Goal: Transaction & Acquisition: Purchase product/service

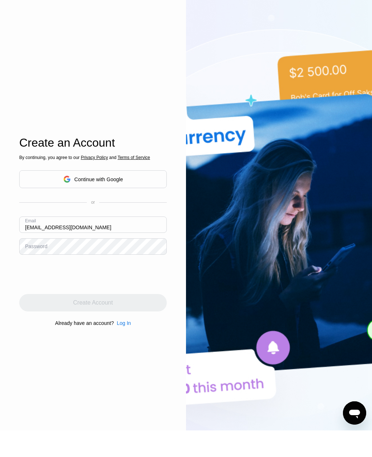
type input "Tabrizistarlink@gmail.com"
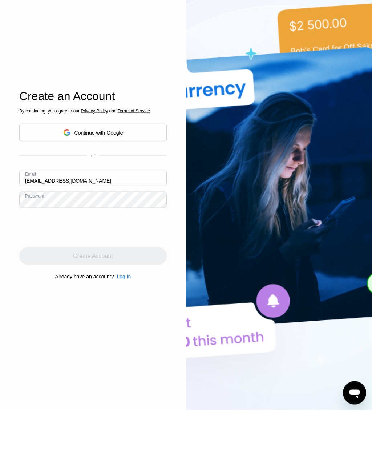
scroll to position [73, 0]
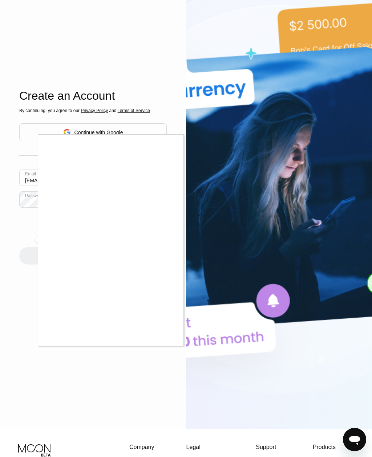
click at [81, 401] on div at bounding box center [186, 228] width 372 height 457
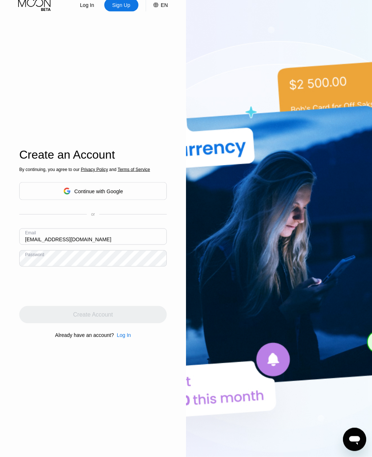
scroll to position [0, 0]
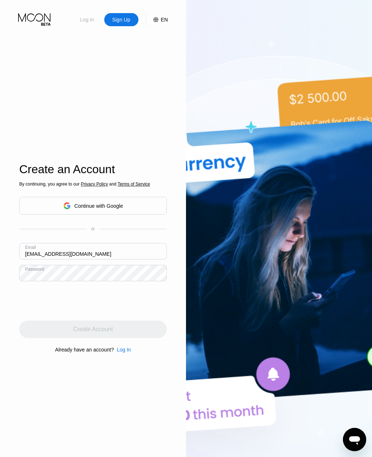
click at [91, 18] on div "Log In" at bounding box center [87, 19] width 16 height 7
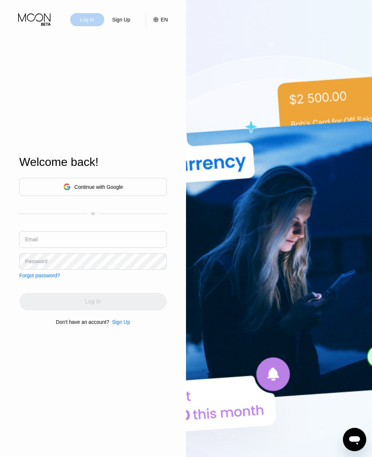
click at [83, 20] on div "Log In" at bounding box center [87, 19] width 16 height 7
click at [37, 244] on input "text" at bounding box center [93, 239] width 148 height 16
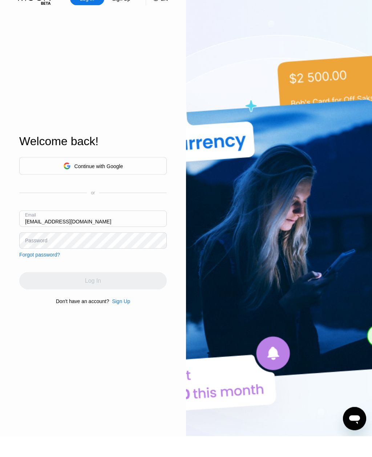
type input "Tabrizistarlink@gmail.com"
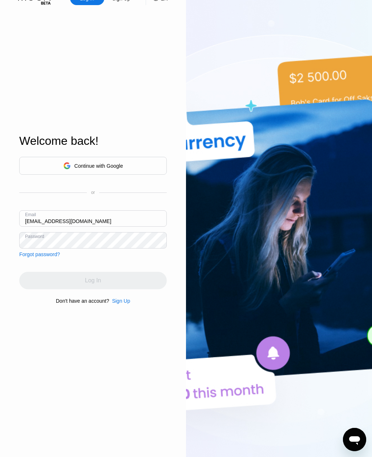
scroll to position [21, 0]
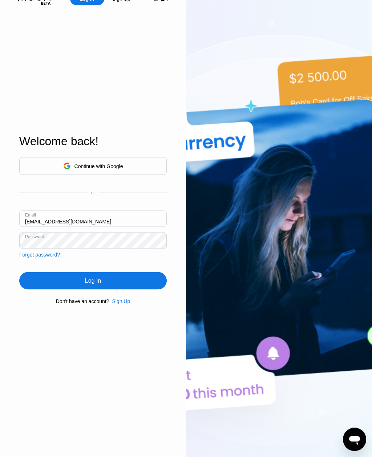
click at [136, 289] on div "Log In" at bounding box center [93, 280] width 148 height 17
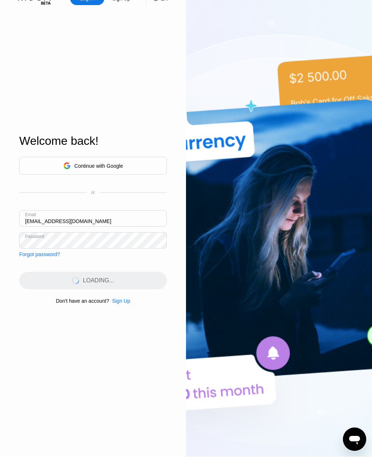
scroll to position [21, 0]
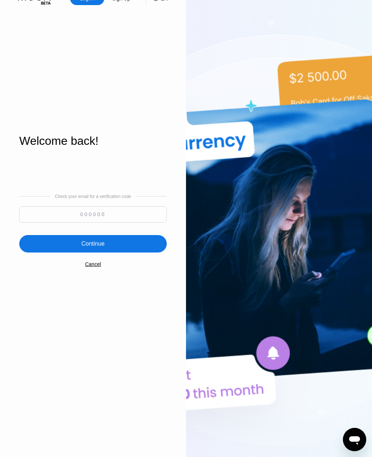
click at [54, 220] on input at bounding box center [93, 214] width 148 height 16
click at [57, 223] on input at bounding box center [93, 215] width 148 height 16
type input "686518"
click at [53, 253] on div "Continue" at bounding box center [93, 243] width 148 height 17
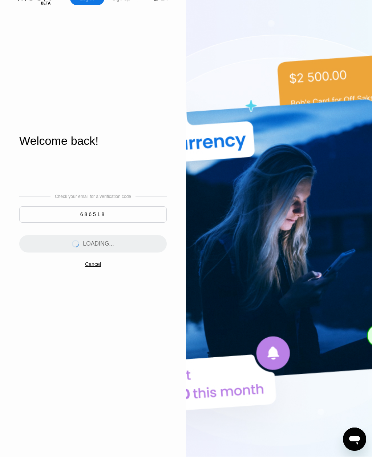
scroll to position [0, 0]
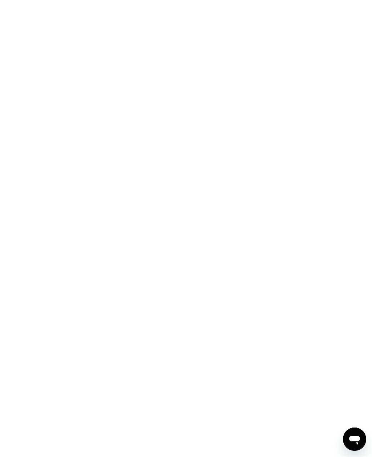
scroll to position [0, 0]
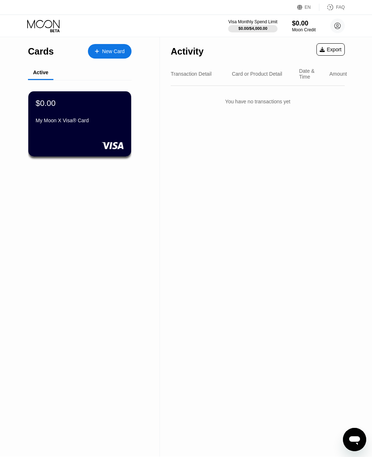
click at [104, 107] on div "$0.00" at bounding box center [80, 103] width 88 height 9
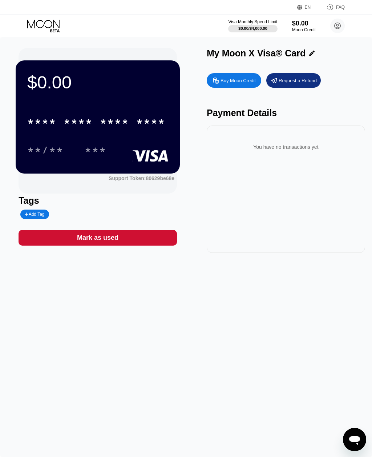
click at [250, 76] on div "Buy Moon Credit" at bounding box center [234, 80] width 55 height 15
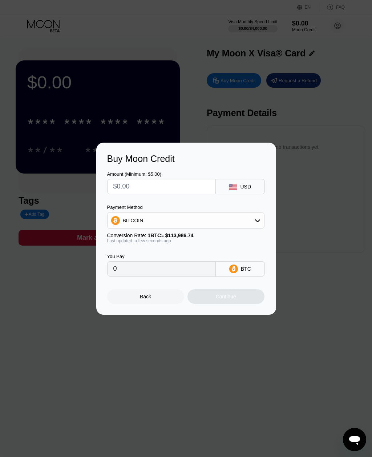
click at [155, 186] on input "text" at bounding box center [161, 186] width 96 height 15
type input "$1"
type input "0.00000878"
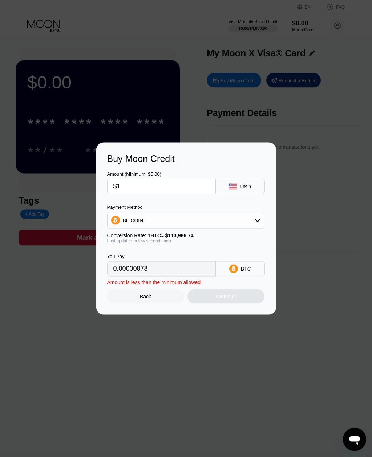
type input "$10"
type input "0.00008773"
type input "$100"
type input "0.00087730"
click at [244, 297] on div "Continue" at bounding box center [226, 296] width 77 height 15
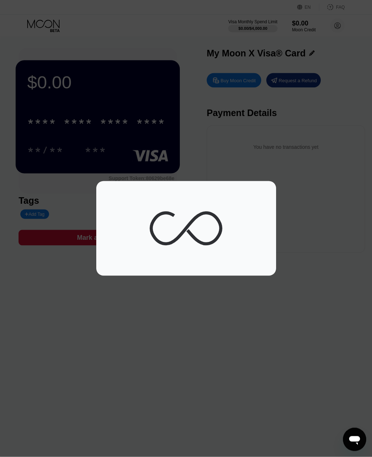
scroll to position [0, 0]
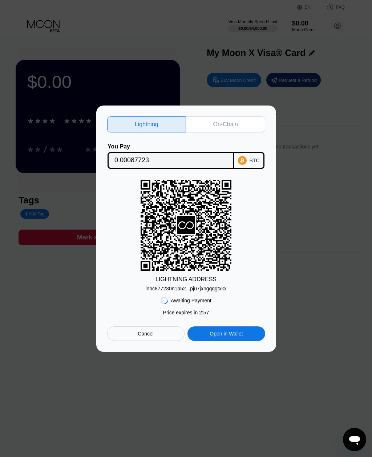
click at [241, 124] on div "On-Chain" at bounding box center [225, 124] width 79 height 16
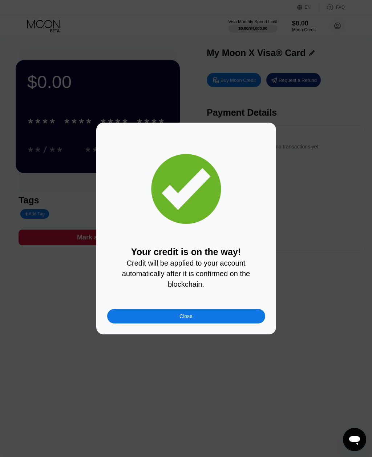
click at [190, 319] on div "Close" at bounding box center [186, 316] width 13 height 6
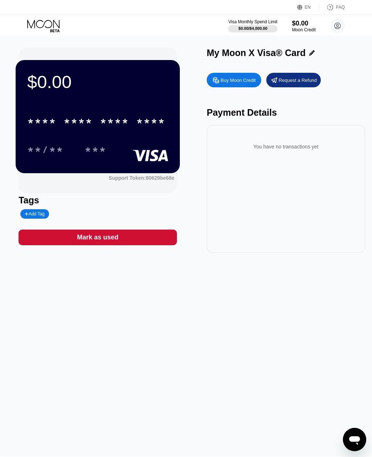
scroll to position [0, 0]
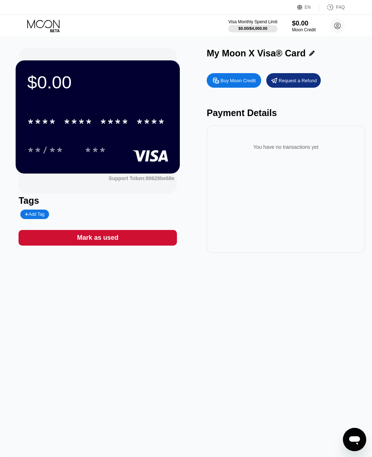
click at [343, 26] on circle at bounding box center [337, 26] width 15 height 15
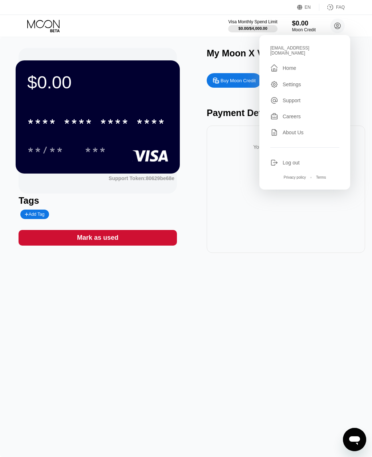
click at [318, 327] on div "$0.00 * * * * * * * * * * * * **** **/** *** Support Token: 80629be68e Tags Add…" at bounding box center [186, 247] width 372 height 420
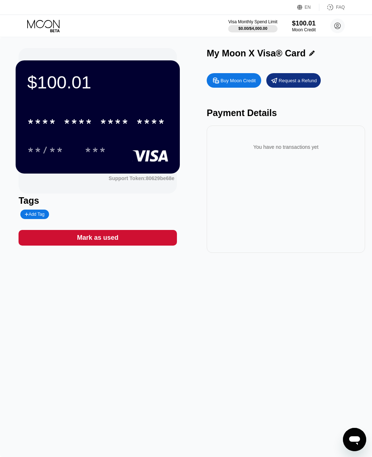
click at [121, 115] on div "* * * * * * * * * * * * ****" at bounding box center [96, 121] width 147 height 18
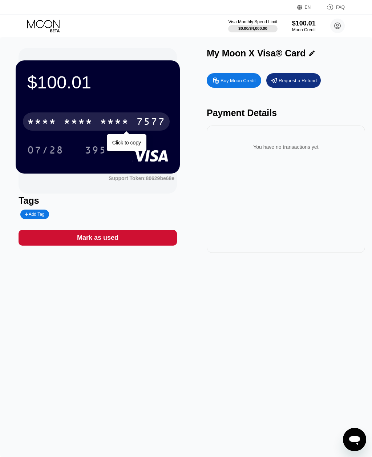
click at [127, 144] on div "07/28 395" at bounding box center [97, 150] width 141 height 18
click at [127, 140] on div "Click to copy" at bounding box center [126, 143] width 29 height 6
click at [105, 124] on div "* * * *" at bounding box center [114, 123] width 29 height 12
click at [56, 318] on div "$100.01 4513 6500 2446 7577 Click to copy 07/28 395 Support Token: 80629be68e T…" at bounding box center [186, 247] width 372 height 420
click at [44, 213] on div "Add Tag" at bounding box center [35, 214] width 20 height 5
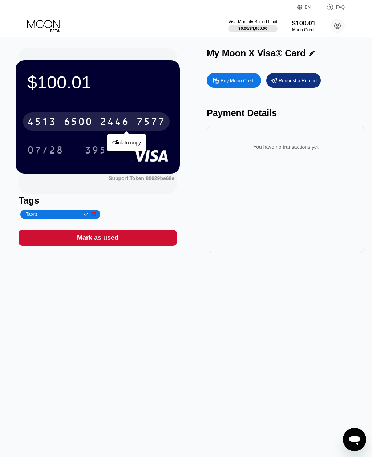
type input "Tabrizi"
click at [84, 216] on div at bounding box center [84, 214] width 8 height 4
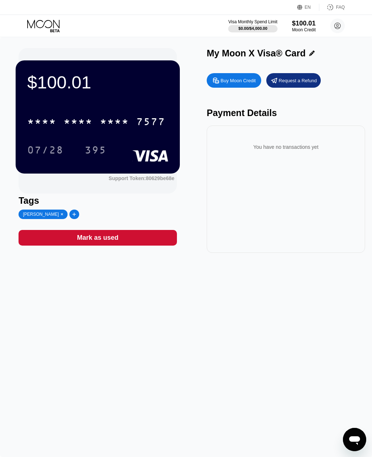
click at [114, 127] on div "* * * *" at bounding box center [114, 123] width 29 height 12
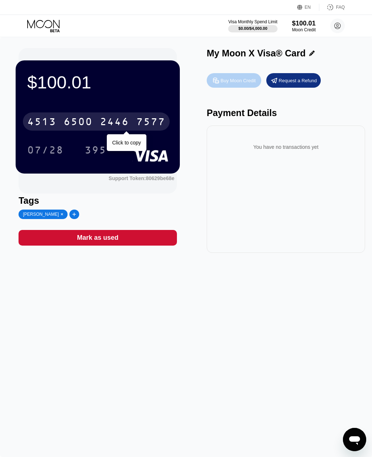
click at [232, 84] on div "Buy Moon Credit" at bounding box center [238, 80] width 35 height 6
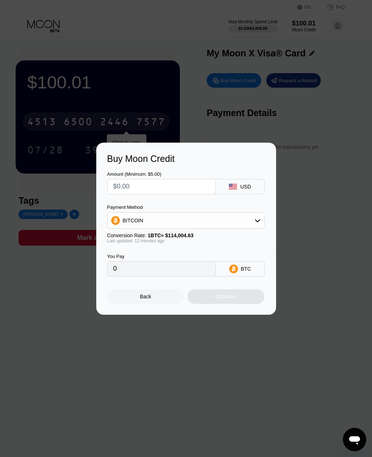
click at [162, 183] on input "text" at bounding box center [161, 186] width 96 height 15
type input "$1"
type input "0.00000878"
type input "$15"
type input "0.00013148"
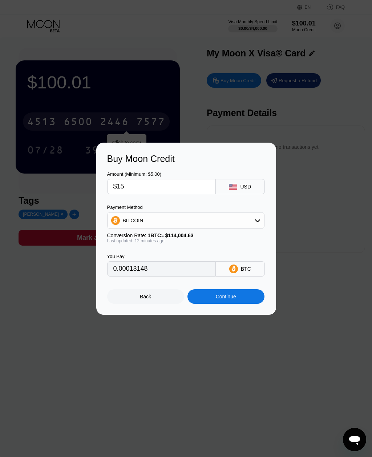
type input "$150"
type input "0.00131479"
click at [241, 297] on div "Continue" at bounding box center [226, 296] width 77 height 15
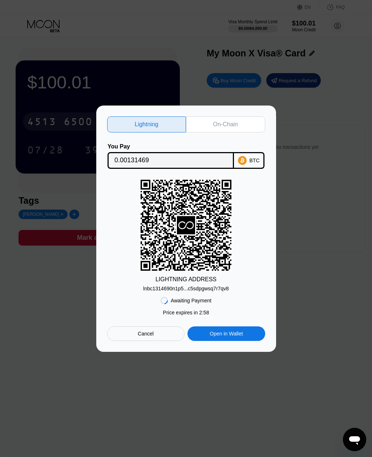
click at [231, 129] on div "On-Chain" at bounding box center [225, 124] width 79 height 16
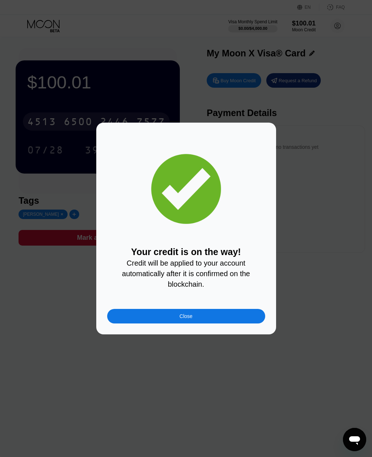
click at [207, 321] on div "Close" at bounding box center [186, 316] width 158 height 15
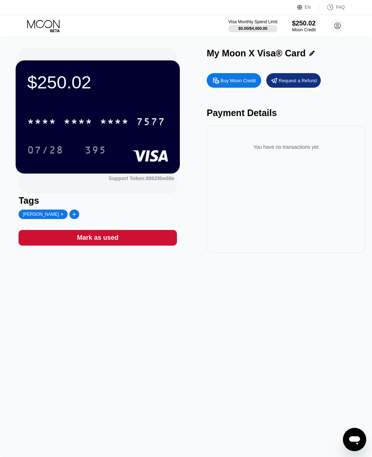
click at [116, 131] on div "* * * * * * * * * * * * 7577" at bounding box center [96, 121] width 147 height 18
click at [140, 141] on div "07/28 395" at bounding box center [97, 150] width 141 height 18
click at [77, 245] on div "Mark as used" at bounding box center [98, 238] width 159 height 16
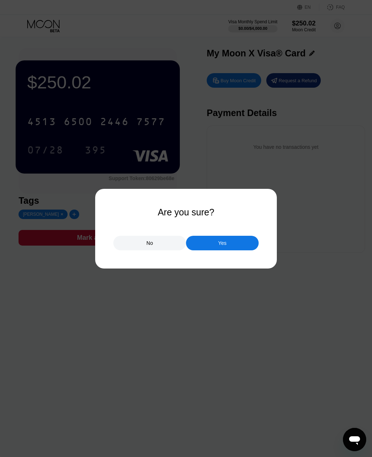
click at [135, 242] on div "No" at bounding box center [149, 243] width 73 height 15
